Goal: Transaction & Acquisition: Purchase product/service

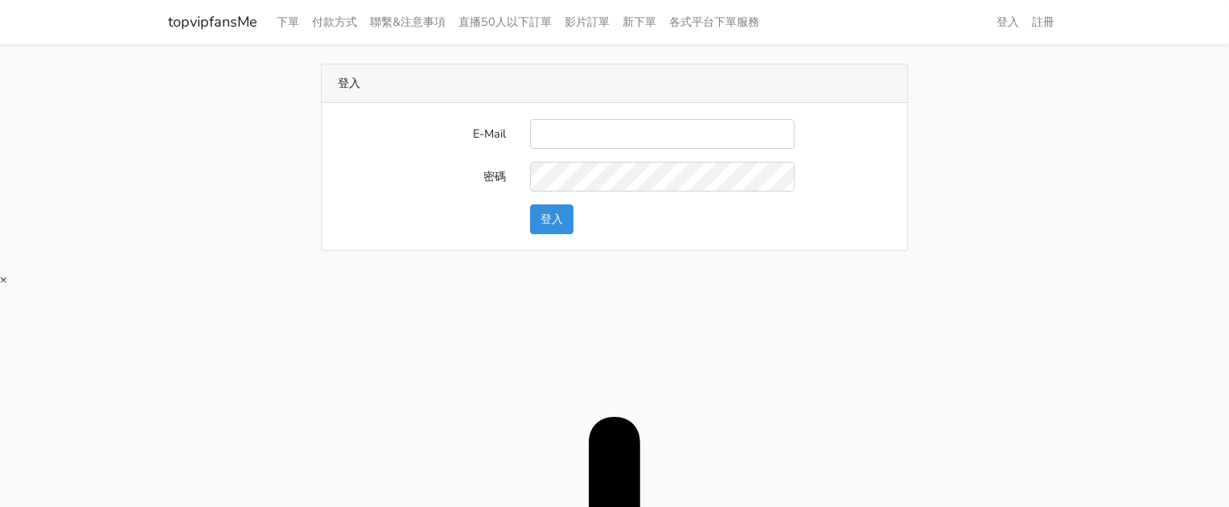
click at [656, 116] on div "E-Mail 密碼 登入" at bounding box center [615, 176] width 586 height 147
click at [659, 122] on input "E-Mail" at bounding box center [662, 134] width 265 height 30
type input "twtop123@uahoo.com.tw"
click at [556, 211] on button "登入" at bounding box center [551, 219] width 43 height 30
type input "twtop123@uahoo.com.tw"
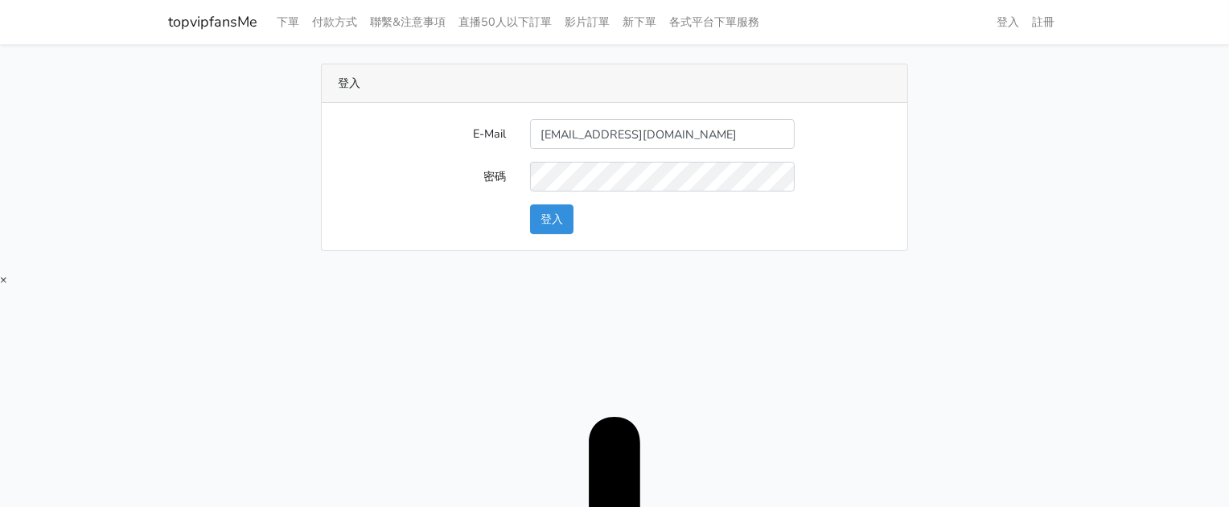
click at [575, 216] on div "登入" at bounding box center [710, 219] width 385 height 30
click at [569, 213] on button "登入" at bounding box center [551, 219] width 43 height 30
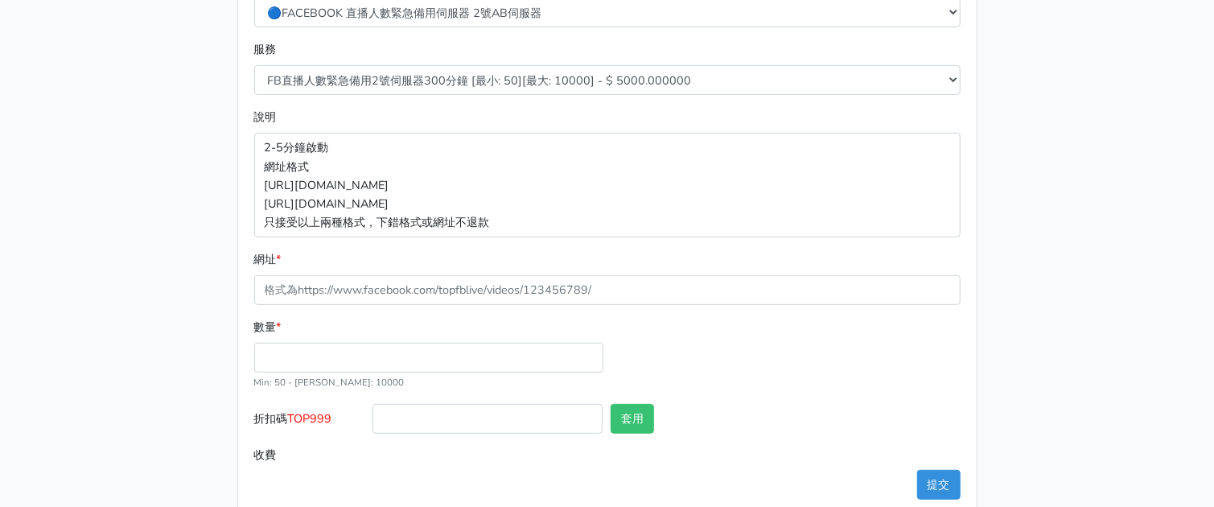
scroll to position [302, 0]
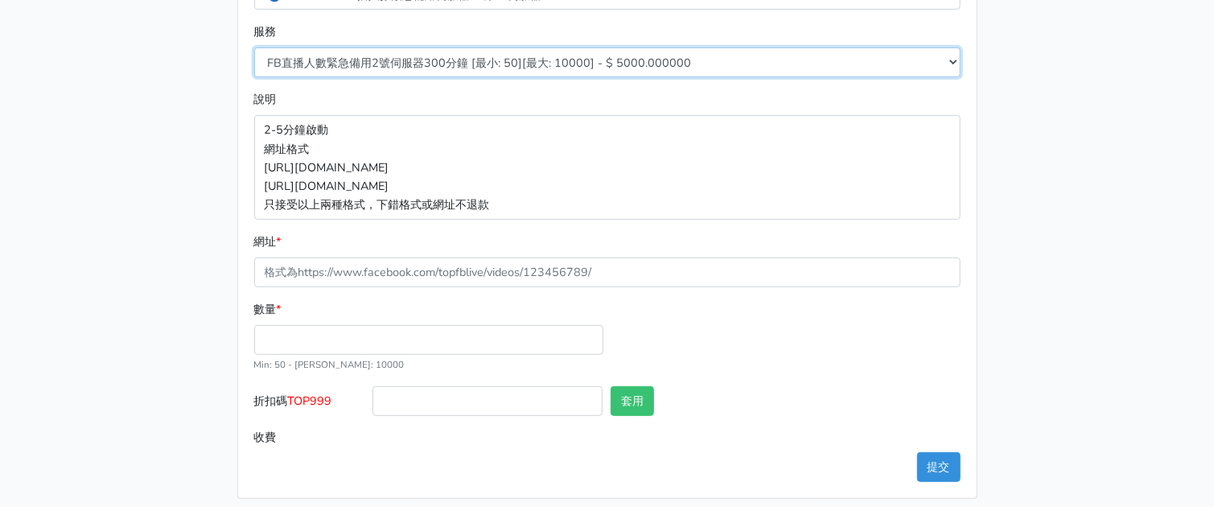
click at [497, 61] on select "FB直播人數緊急備用2號伺服器300分鐘 [最小: 50][最大: 10000] - $ 5000.000000 FB直播人數緊急備用2號伺服器60分鐘 [最…" at bounding box center [607, 62] width 706 height 30
select select "577"
click at [254, 47] on select "FB直播人數緊急備用2號伺服器300分鐘 [最小: 50][最大: 10000] - $ 5000.000000 FB直播人數緊急備用2號伺服器60分鐘 [最…" at bounding box center [607, 62] width 706 height 30
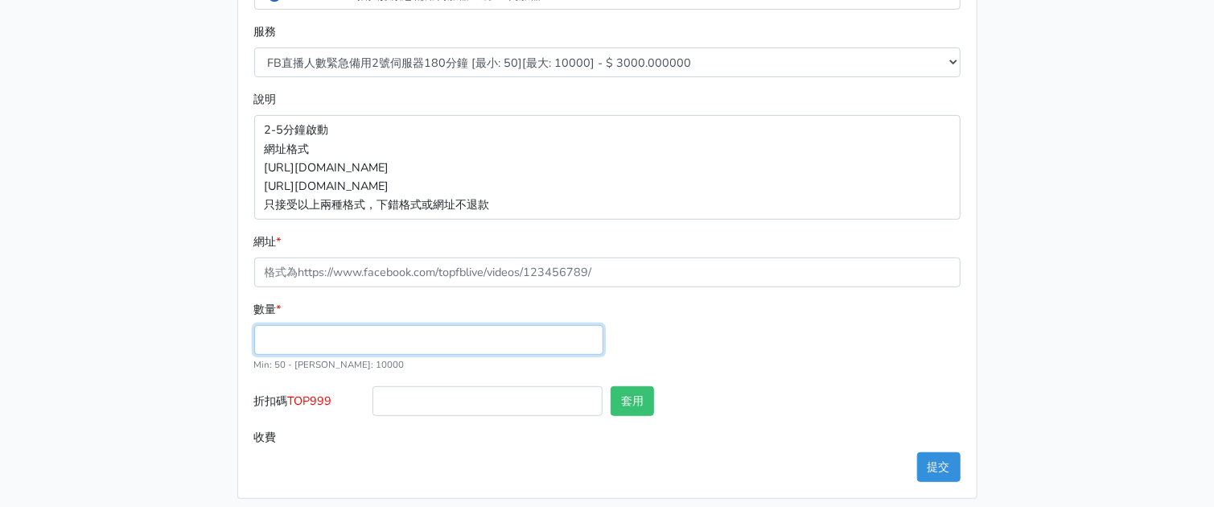
click at [315, 351] on input "數量 *" at bounding box center [428, 340] width 349 height 30
type input "5"
type input "100"
type input "300.000"
click at [315, 402] on span "TOP999" at bounding box center [310, 401] width 44 height 16
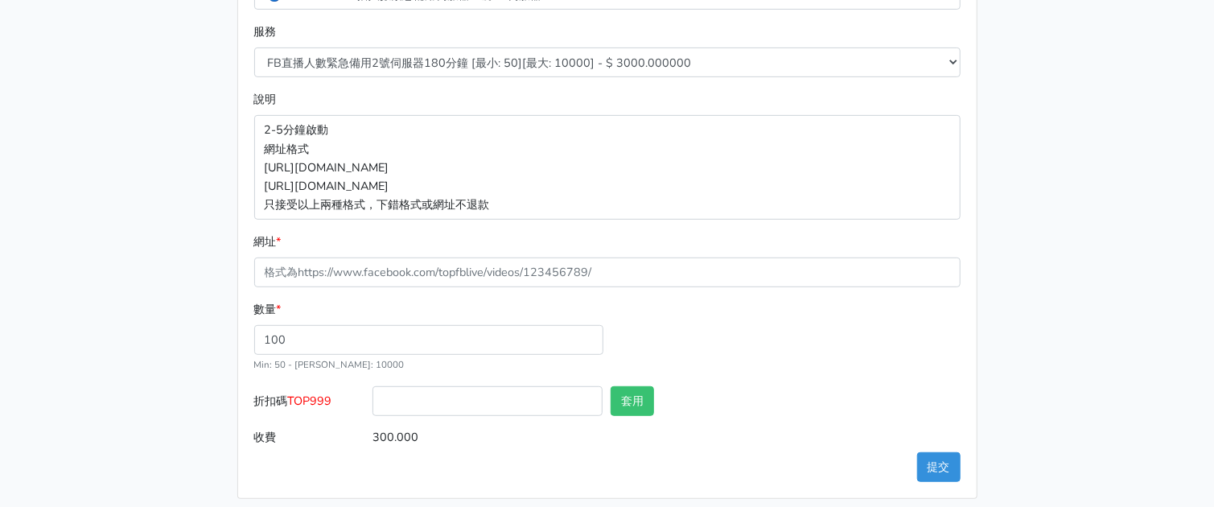
click at [373, 402] on input "折扣碼 TOP999" at bounding box center [488, 401] width 230 height 30
click at [315, 402] on span "TOP999" at bounding box center [310, 401] width 44 height 16
click at [373, 402] on input "折扣碼 TOP999" at bounding box center [488, 401] width 230 height 30
copy span "TOP999"
click at [438, 403] on input "折扣碼 TOP999" at bounding box center [488, 401] width 230 height 30
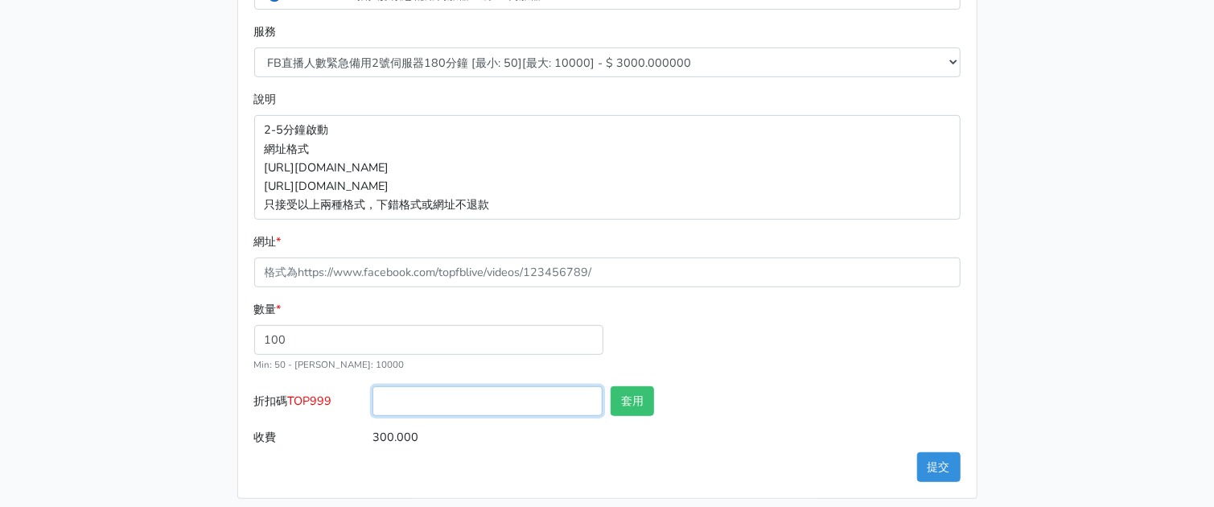
paste input "TOP999"
type input "TOP999"
click at [632, 397] on button "套用" at bounding box center [632, 401] width 43 height 30
type input "套用失敗"
click at [794, 346] on div "數量 * 100 Min: 50 - [PERSON_NAME]: 10000" at bounding box center [607, 343] width 715 height 86
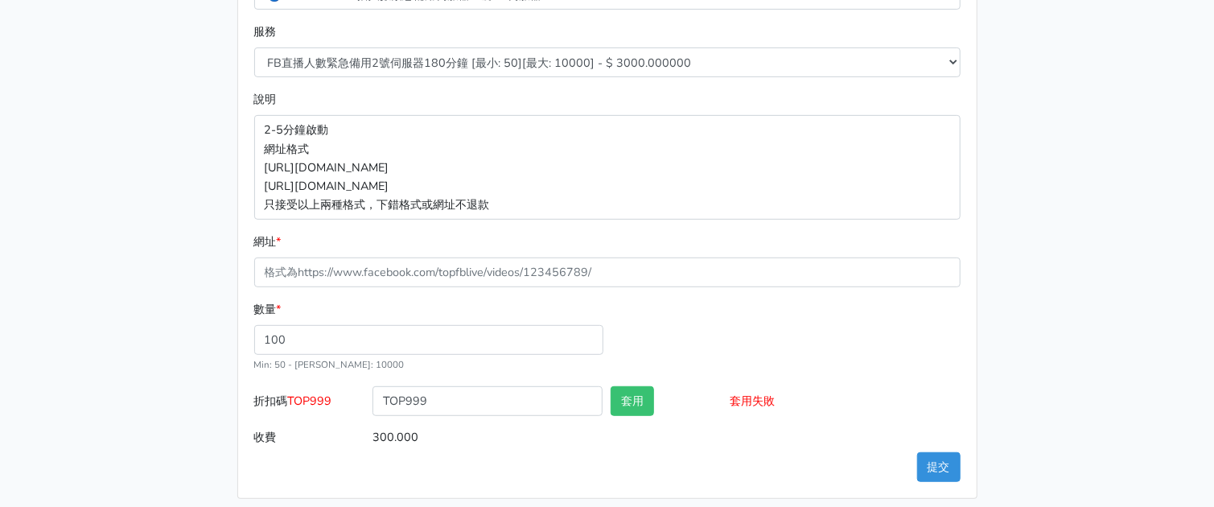
scroll to position [200, 0]
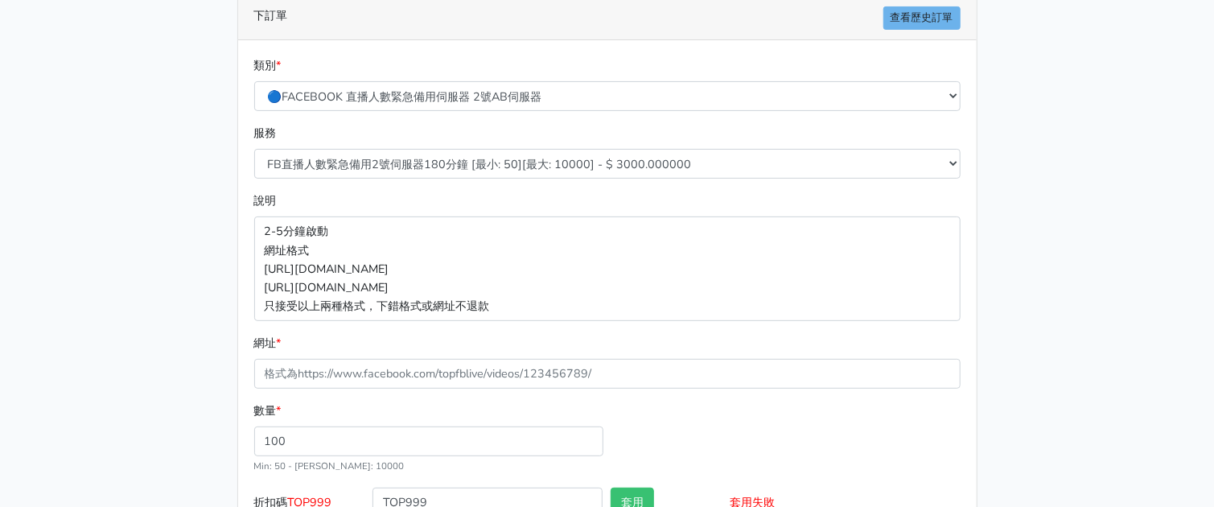
click at [139, 127] on main "8/16 新增FACEBOOK臉書直播人數緊急伺服器J1 8/27新增FACEBOOK臉書直播人數緊急備用伺服器30人20人 伺服器J2、J3 直播投放廣告粉…" at bounding box center [607, 232] width 1214 height 776
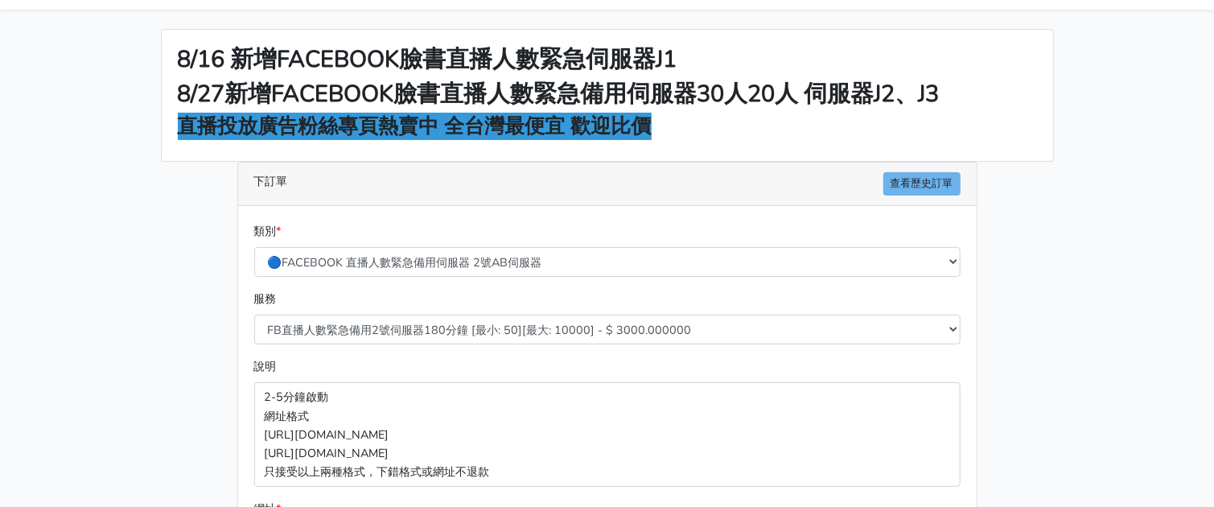
scroll to position [0, 0]
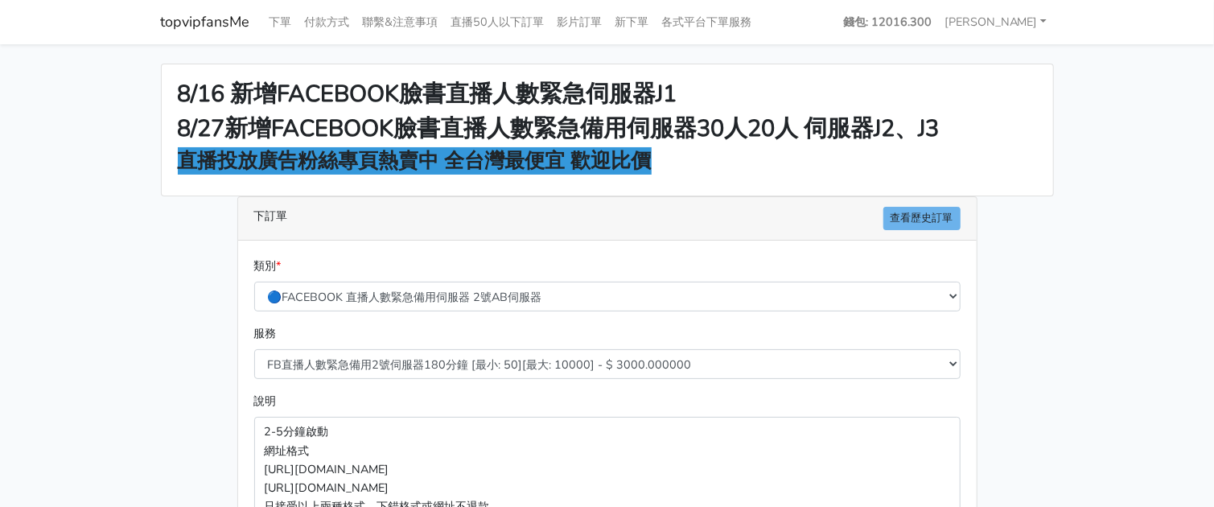
click at [1042, 226] on div "8/16 新增FACEBOOK臉書直播人數緊急伺服器J1 8/27新增FACEBOOK臉書直播人數緊急備用伺服器30人20人 伺服器J2、J3 直播投放廣告粉…" at bounding box center [607, 432] width 917 height 737
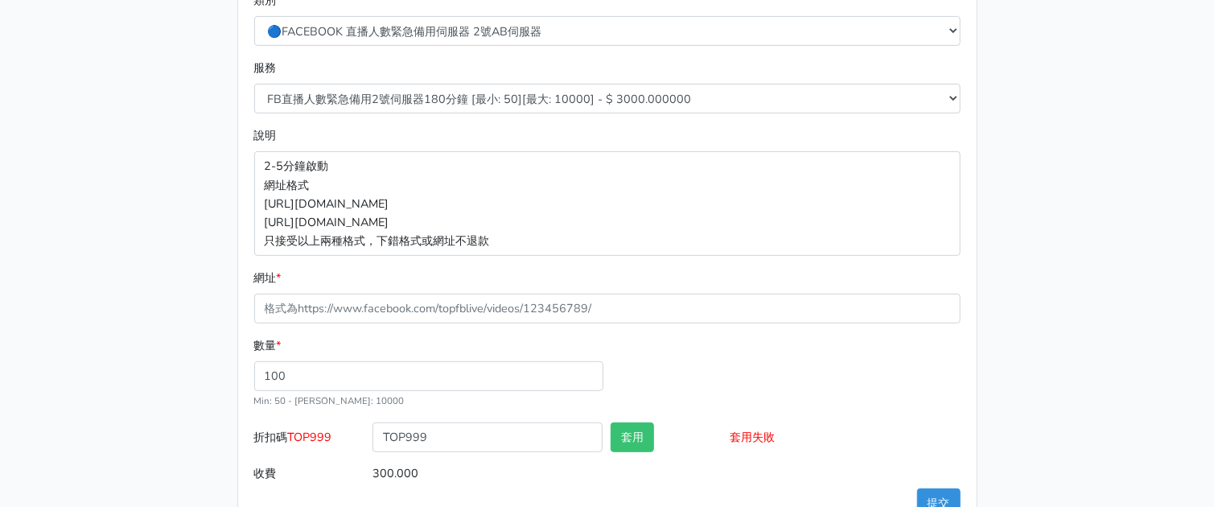
scroll to position [302, 0]
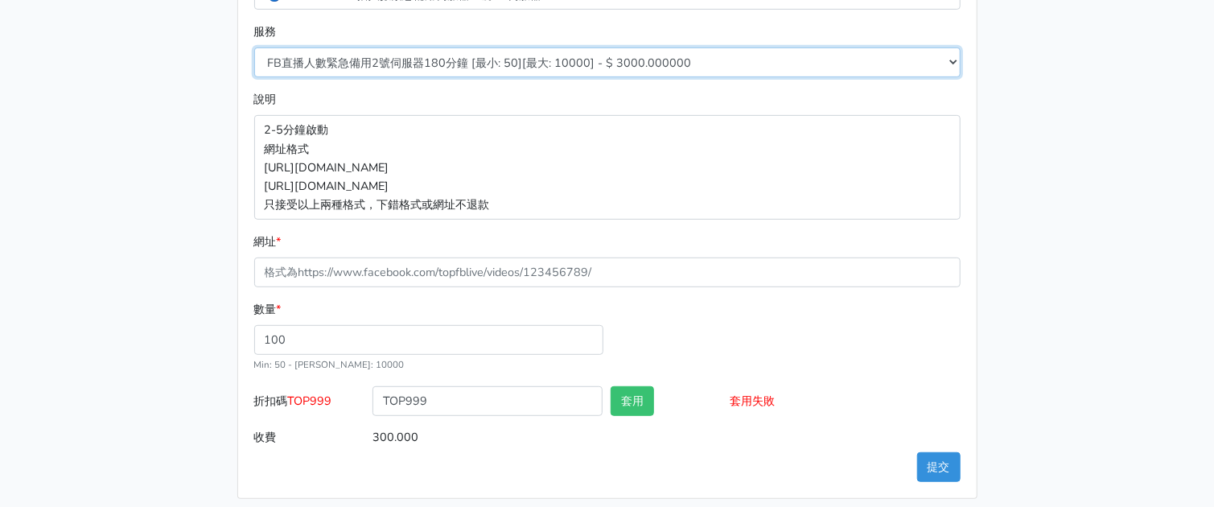
click at [515, 70] on select "FB直播人數緊急備用2號伺服器300分鐘 [最小: 50][最大: 10000] - $ 5000.000000 FB直播人數緊急備用2號伺服器60分鐘 [最…" at bounding box center [607, 62] width 706 height 30
click at [254, 47] on select "FB直播人數緊急備用2號伺服器300分鐘 [最小: 50][最大: 10000] - $ 5000.000000 FB直播人數緊急備用2號伺服器60分鐘 [最…" at bounding box center [607, 62] width 706 height 30
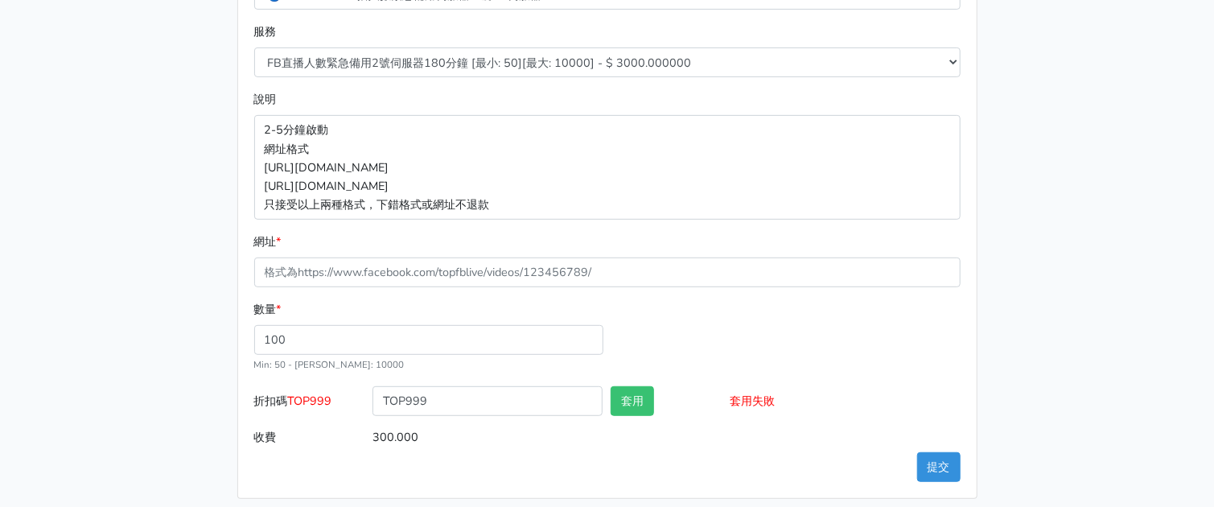
click at [1122, 178] on main "8/16 新增FACEBOOK臉書直播人數緊急伺服器J1 8/27新增FACEBOOK臉書直播人數緊急備用伺服器30人20人 伺服器J2、J3 直播投放廣告粉…" at bounding box center [607, 131] width 1214 height 776
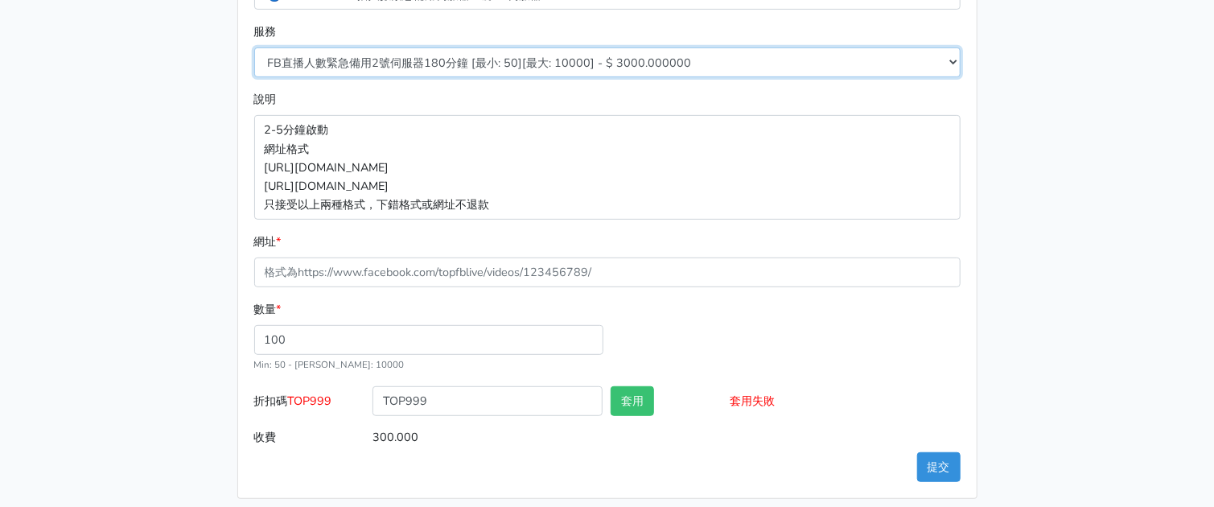
click at [617, 62] on select "FB直播人數緊急備用2號伺服器300分鐘 [最小: 50][最大: 10000] - $ 5000.000000 FB直播人數緊急備用2號伺服器60分鐘 [最…" at bounding box center [607, 62] width 706 height 30
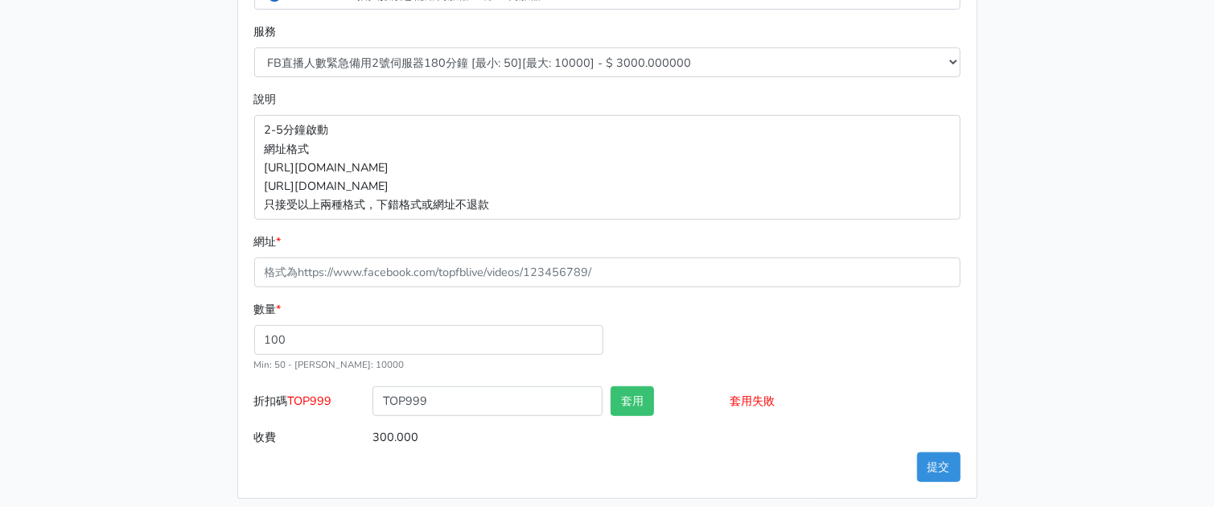
drag, startPoint x: 119, startPoint y: 188, endPoint x: 154, endPoint y: 171, distance: 39.6
click at [119, 188] on main "8/16 新增FACEBOOK臉書直播人數緊急伺服器J1 8/27新增FACEBOOK臉書直播人數緊急備用伺服器30人20人 伺服器J2、J3 直播投放廣告粉…" at bounding box center [607, 131] width 1214 height 776
click at [1129, 105] on main "8/16 新增FACEBOOK臉書直播人數緊急伺服器J1 8/27新增FACEBOOK臉書直播人數緊急備用伺服器30人20人 伺服器J2、J3 直播投放廣告粉…" at bounding box center [607, 131] width 1214 height 776
click at [397, 43] on div "服務 FB直播人數緊急備用2號伺服器300分鐘 [最小: 50][最大: 10000] - $ 5000.000000 FB直播人數緊急備用2號伺服器60分鐘…" at bounding box center [607, 50] width 715 height 55
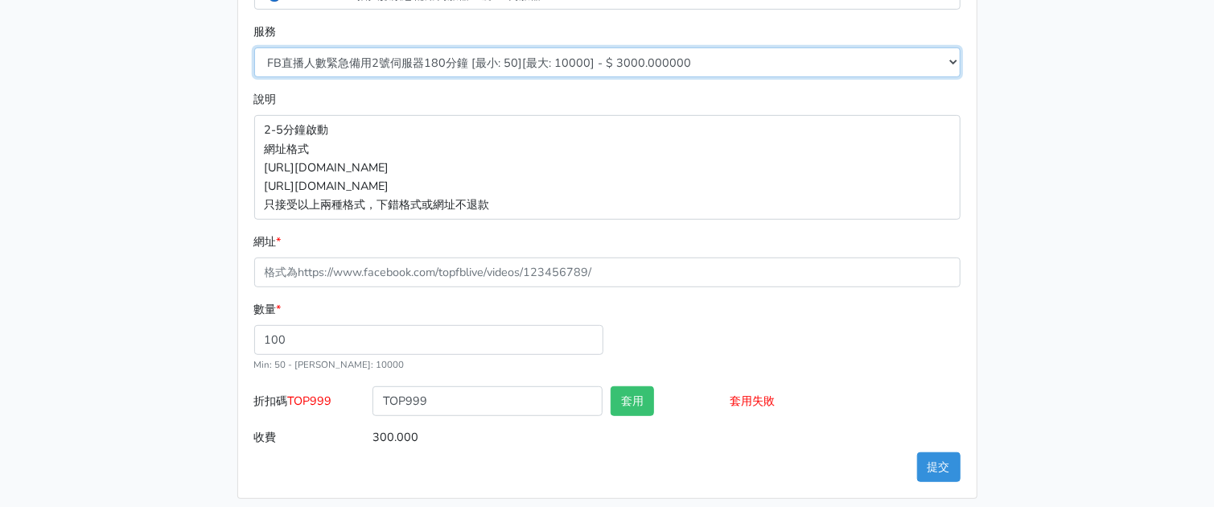
click at [397, 63] on select "FB直播人數緊急備用2號伺服器300分鐘 [最小: 50][最大: 10000] - $ 5000.000000 FB直播人數緊急備用2號伺服器60分鐘 [最…" at bounding box center [607, 62] width 706 height 30
select select "578"
click at [254, 47] on select "FB直播人數緊急備用2號伺服器300分鐘 [最小: 50][最大: 10000] - $ 5000.000000 FB直播人數緊急備用2號伺服器60分鐘 [最…" at bounding box center [607, 62] width 706 height 30
type input "400.000"
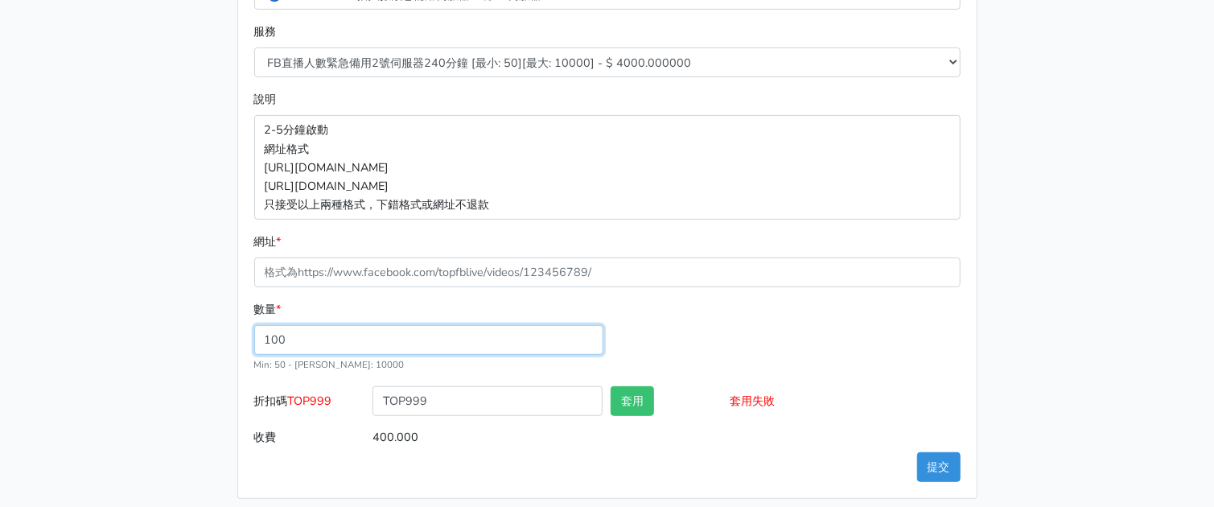
click at [373, 332] on input "100" at bounding box center [428, 340] width 349 height 30
click at [838, 316] on div "數量 * 100 Min: 50 - [PERSON_NAME]: 10000" at bounding box center [607, 343] width 715 height 86
drag, startPoint x: 1031, startPoint y: 195, endPoint x: 974, endPoint y: 215, distance: 59.8
click at [1031, 195] on div "8/16 新增FACEBOOK臉書直播人數緊急伺服器J1 8/27新增FACEBOOK臉書直播人數緊急備用伺服器30人20人 伺服器J2、J3 直播投放廣告粉…" at bounding box center [607, 130] width 917 height 737
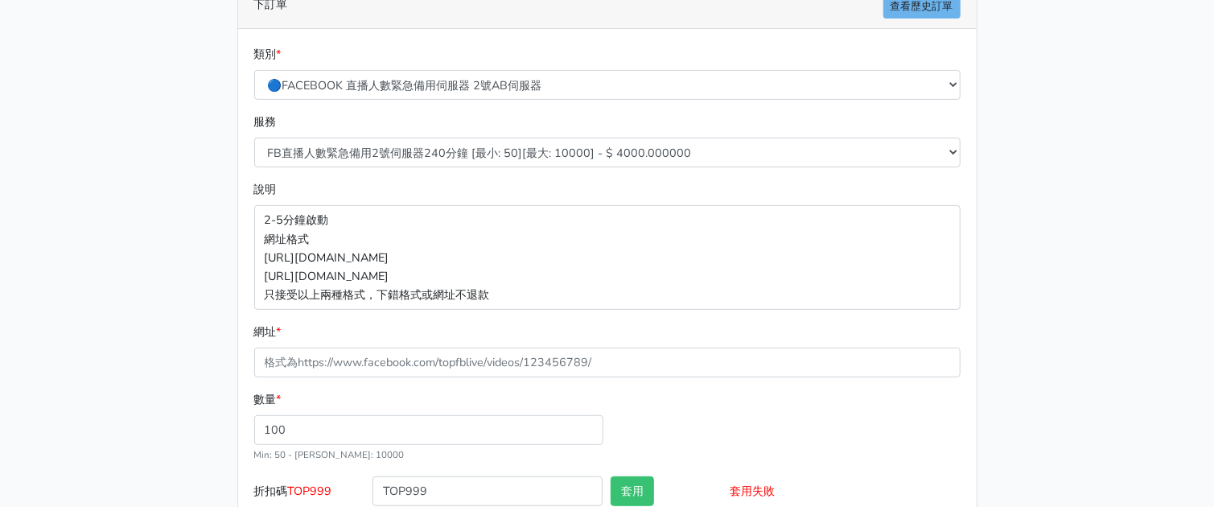
scroll to position [100, 0]
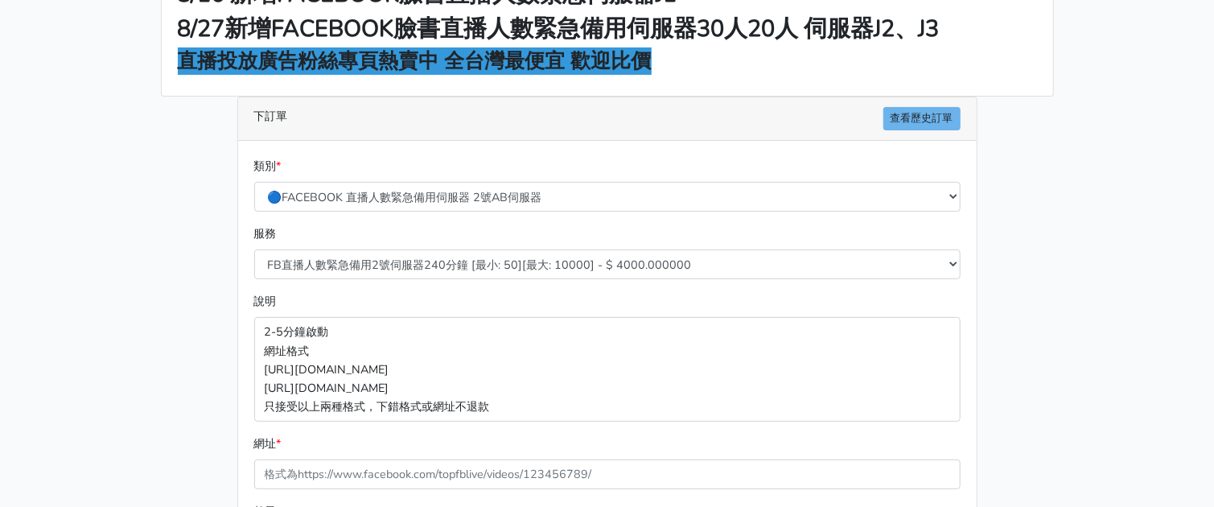
click at [999, 235] on div "8/16 新增FACEBOOK臉書直播人數緊急伺服器J1 8/27新增FACEBOOK臉書直播人數緊急備用伺服器30人20人 伺服器J2、J3 直播投放廣告粉…" at bounding box center [607, 332] width 917 height 737
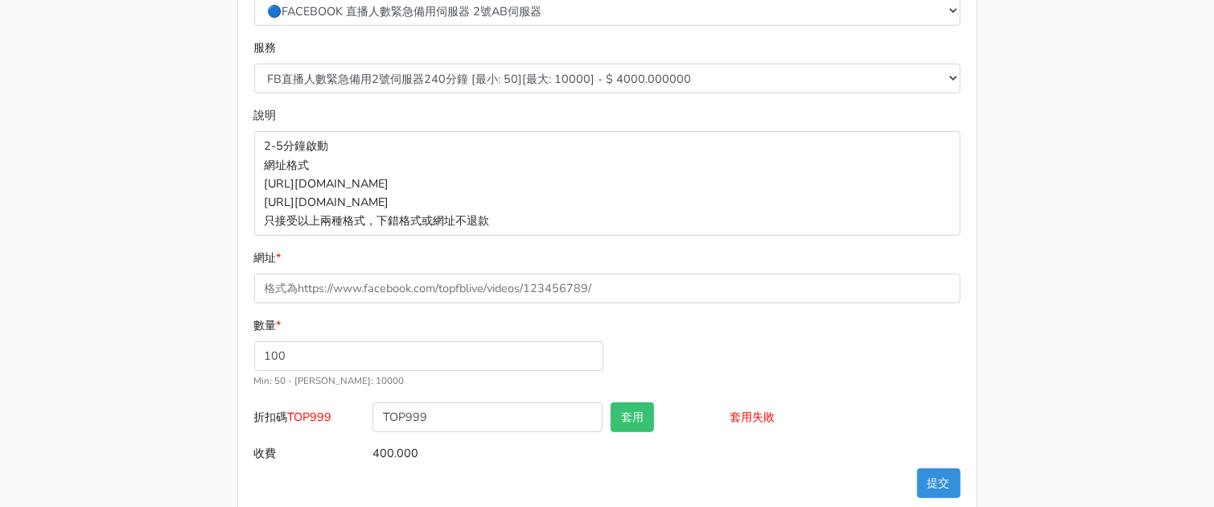
scroll to position [313, 0]
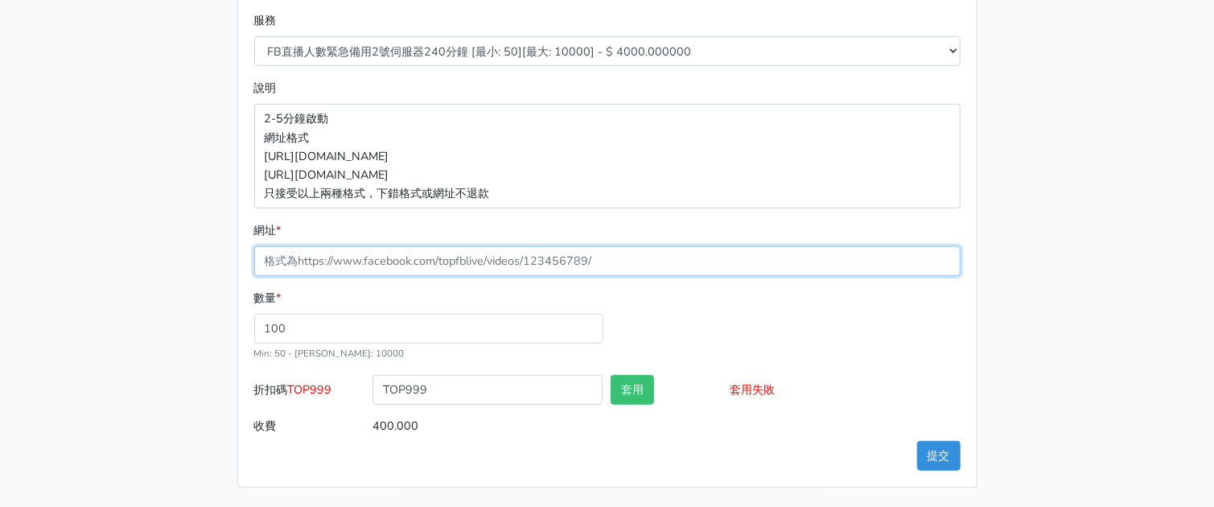
click at [374, 273] on input "網址 *" at bounding box center [607, 261] width 706 height 30
paste input "[URL][DOMAIN_NAME]"
type input "[URL][DOMAIN_NAME]"
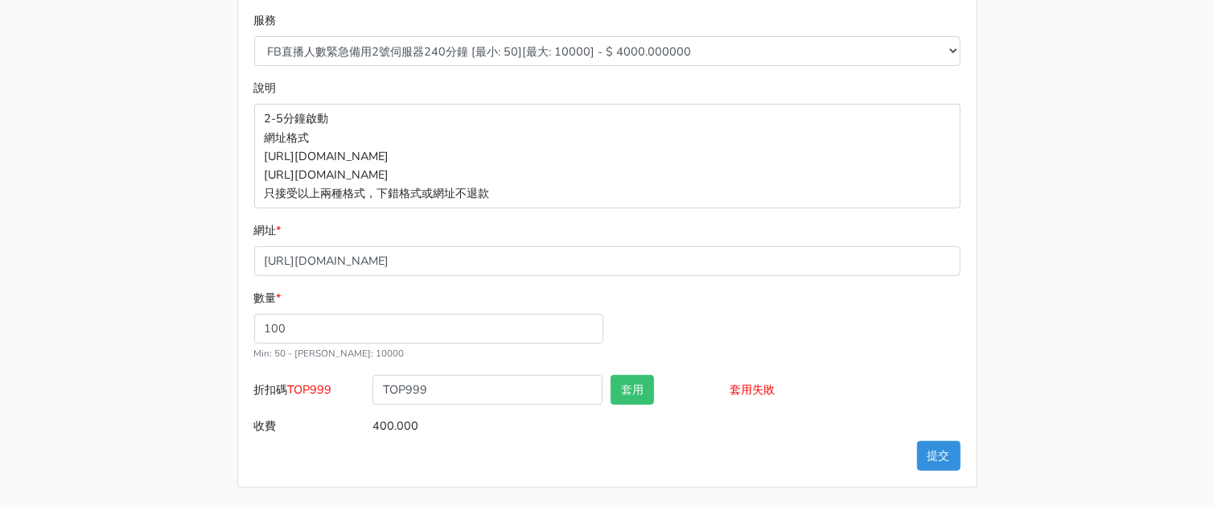
click at [190, 253] on div "8/16 新增FACEBOOK臉書直播人數緊急伺服器J1 8/27新增FACEBOOK臉書直播人數緊急備用伺服器30人20人 伺服器J2、J3 直播投放廣告粉…" at bounding box center [607, 119] width 917 height 737
click at [815, 327] on div "數量 * 100 Min: 50 - [PERSON_NAME]: 10000" at bounding box center [607, 332] width 715 height 86
drag, startPoint x: 936, startPoint y: 455, endPoint x: 822, endPoint y: 388, distance: 132.3
click at [822, 389] on form "類別 * 🔵FACEBOOK 直播人數緊急備用伺服器 2號AB伺服器 🔵FACEBOOK 網軍專用貼文留言 安全保密 🔵FACEBOOK 直播人數緊急備用伺服…" at bounding box center [607, 192] width 706 height 497
click at [1093, 252] on main "8/16 新增FACEBOOK臉書直播人數緊急伺服器J1 8/27新增FACEBOOK臉書直播人數緊急備用伺服器30人20人 伺服器J2、J3 直播投放廣告粉…" at bounding box center [607, 119] width 1214 height 776
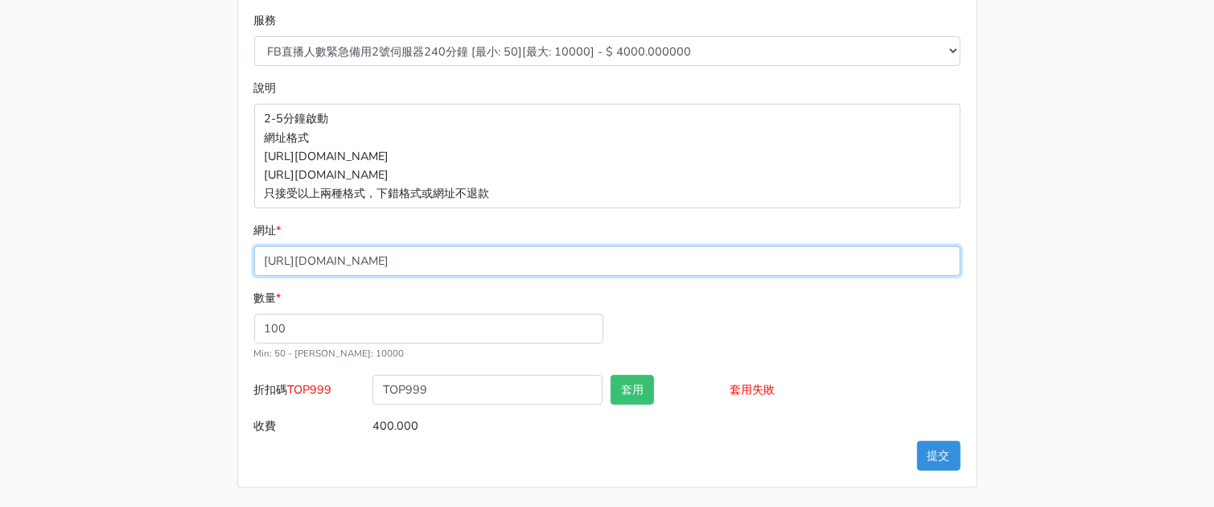
click at [671, 252] on input "[URL][DOMAIN_NAME]" at bounding box center [607, 261] width 706 height 30
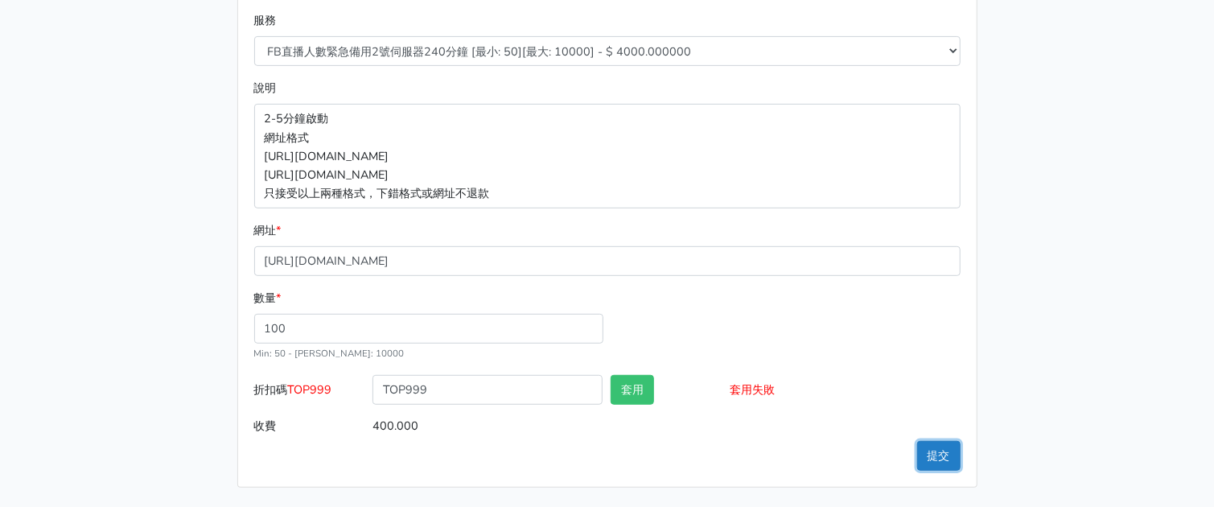
click at [933, 451] on button "提交" at bounding box center [938, 456] width 43 height 30
